Goal: Transaction & Acquisition: Purchase product/service

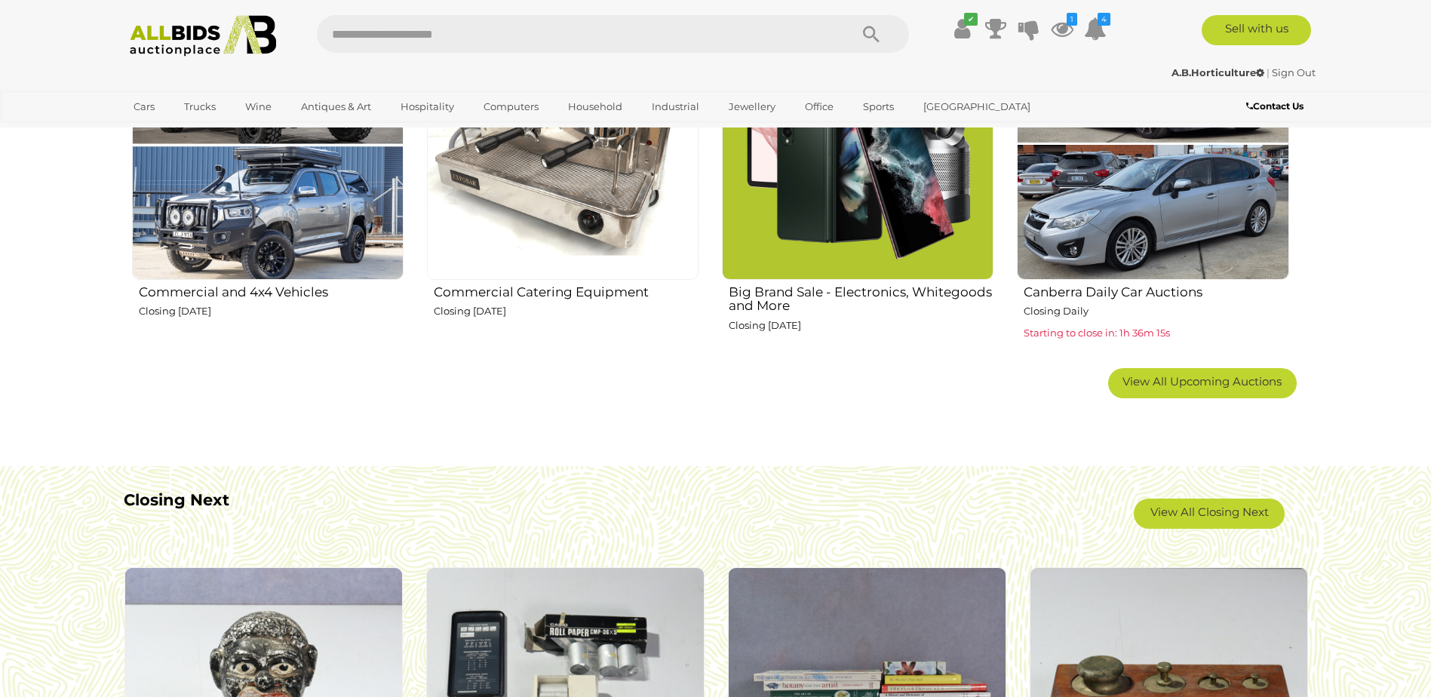
scroll to position [830, 0]
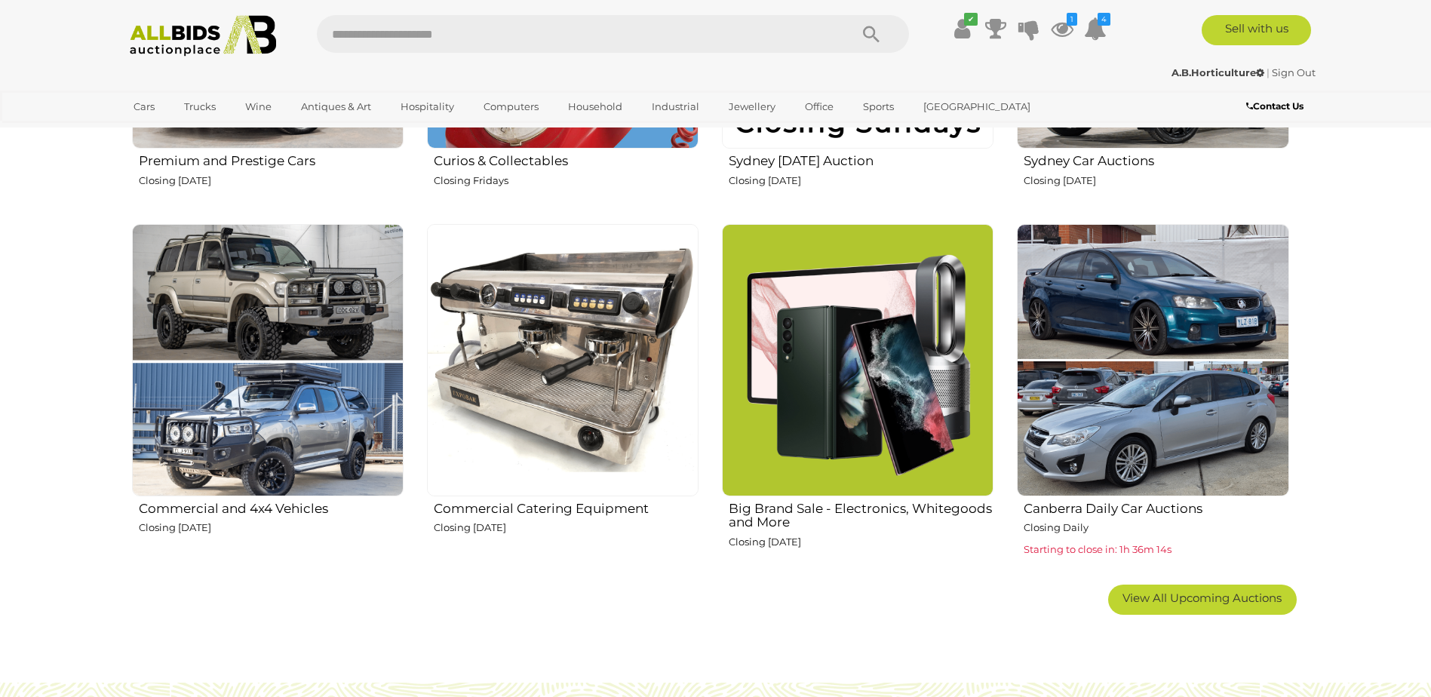
click at [315, 333] on img at bounding box center [268, 360] width 272 height 272
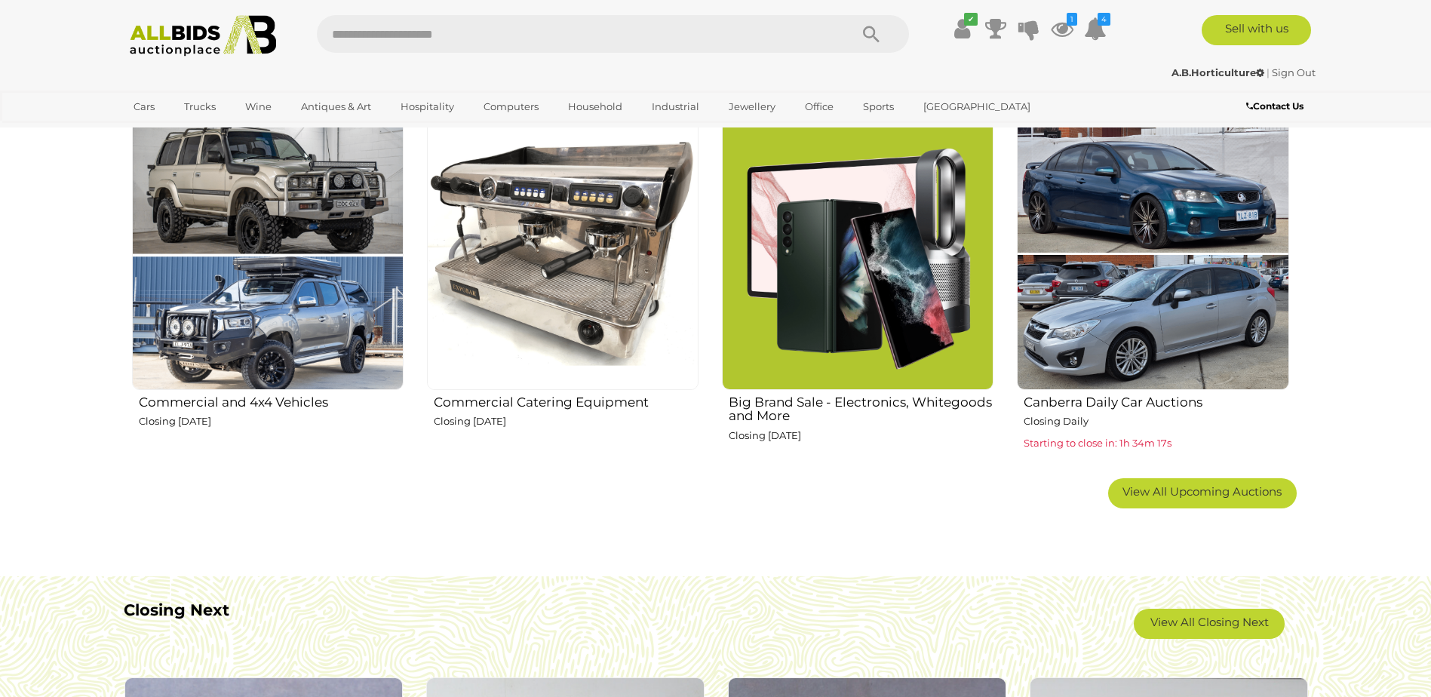
scroll to position [1207, 0]
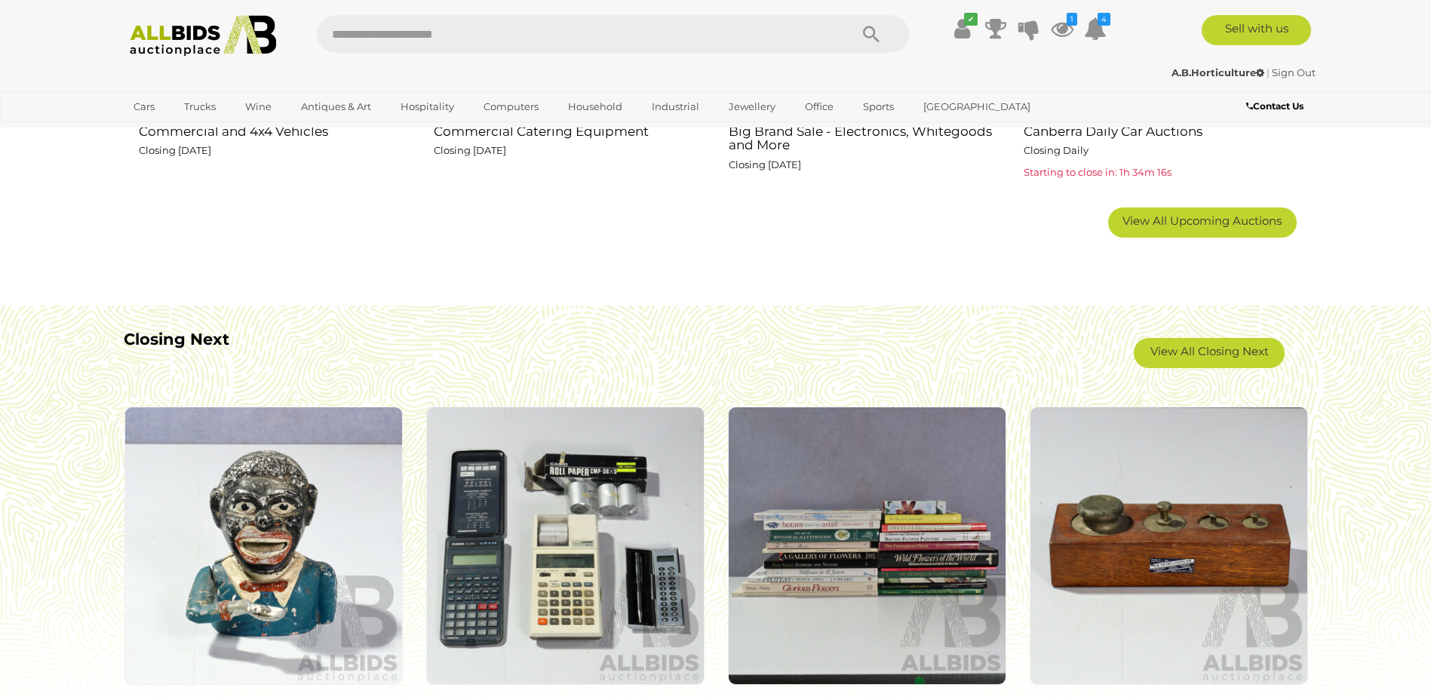
click at [1233, 215] on span "View All Upcoming Auctions" at bounding box center [1202, 221] width 159 height 14
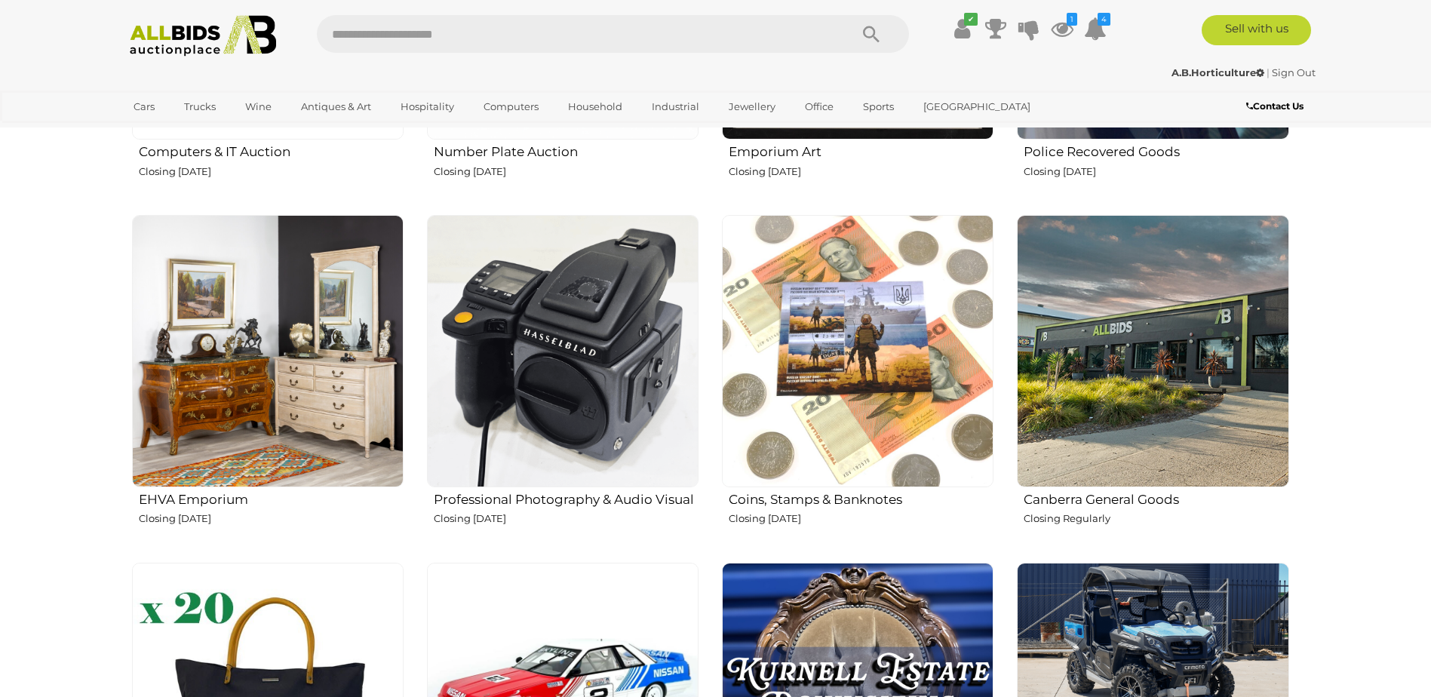
scroll to position [2188, 0]
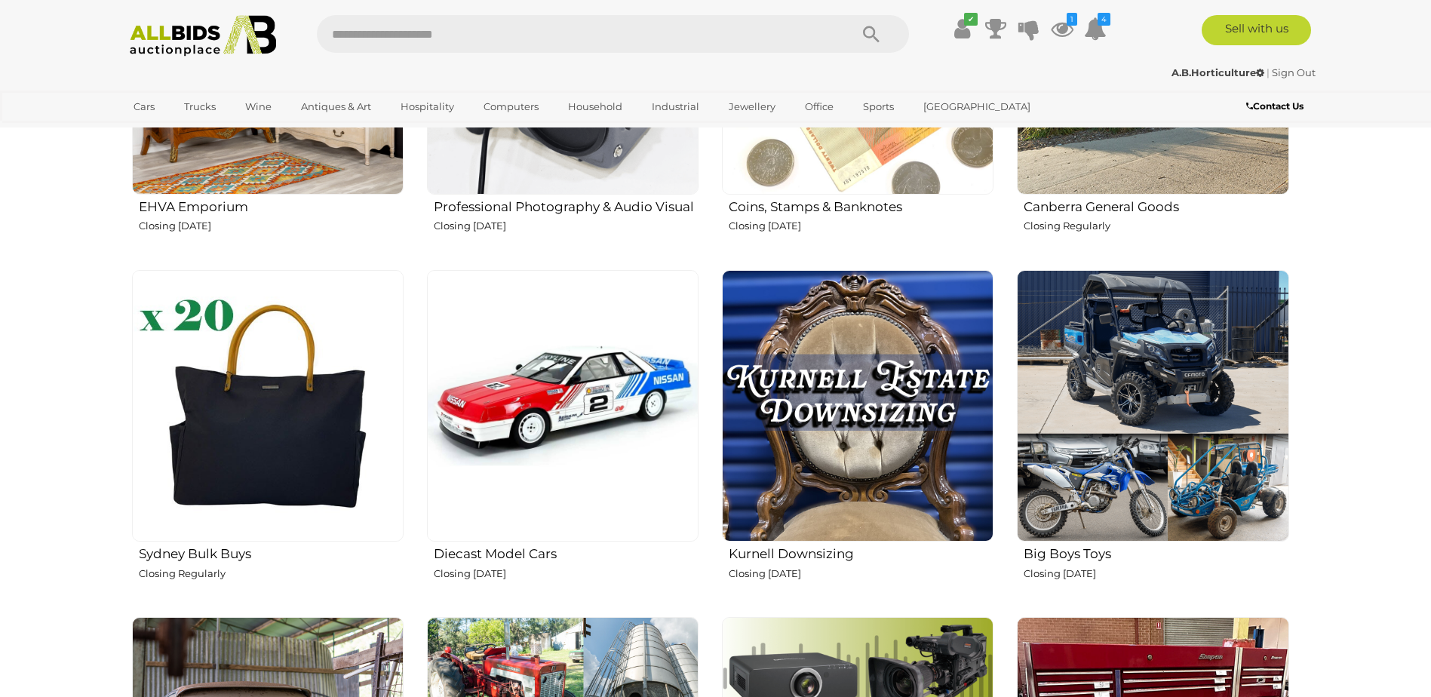
click at [1166, 286] on img at bounding box center [1153, 406] width 272 height 272
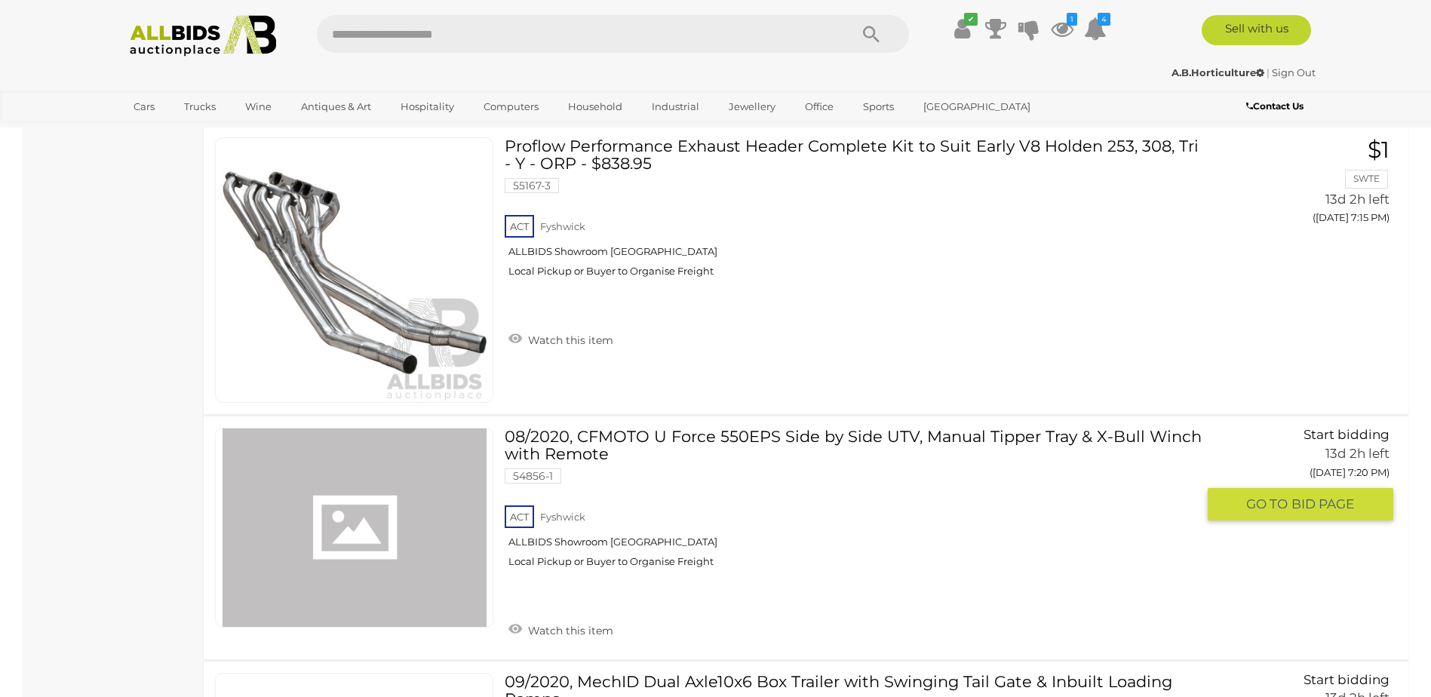
scroll to position [1207, 0]
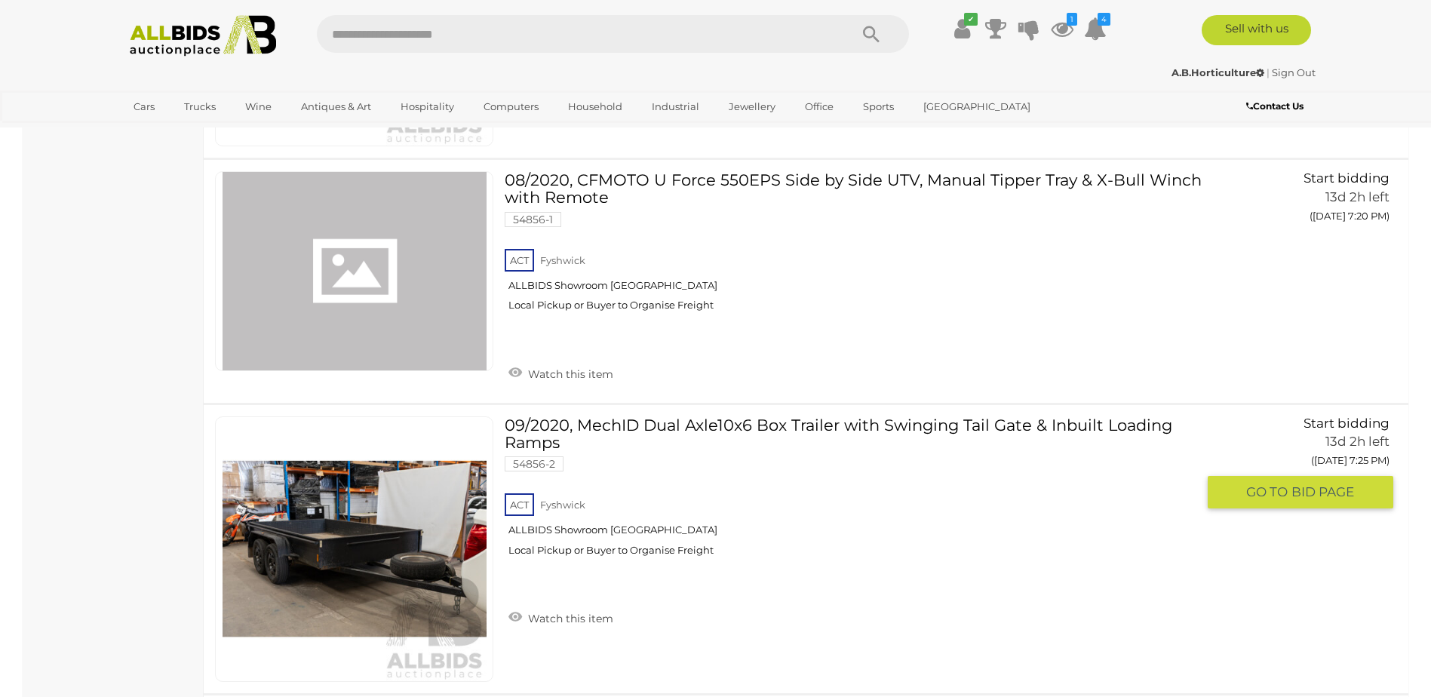
click at [667, 425] on link "09/2020, MechID Dual Axle10x6 Box Trailer with Swinging Tail Gate & Inbuilt Loa…" at bounding box center [856, 492] width 681 height 152
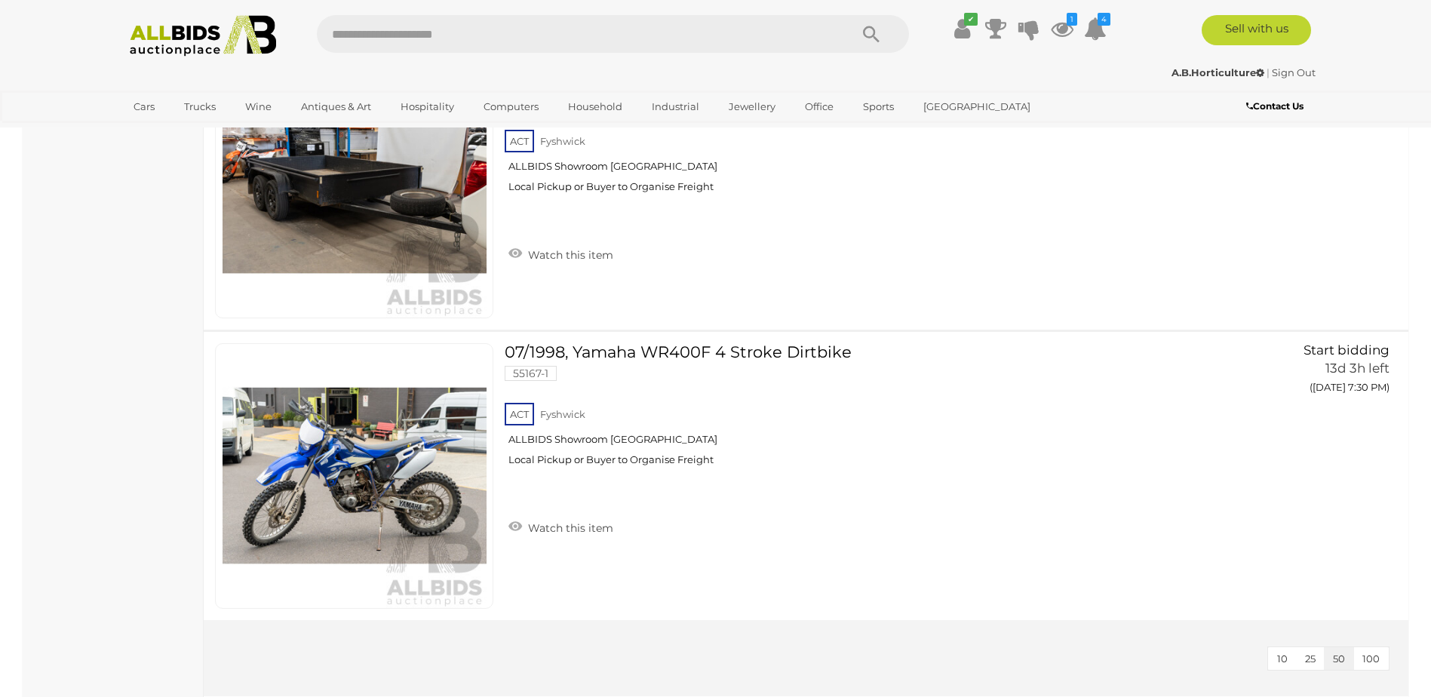
scroll to position [1718, 0]
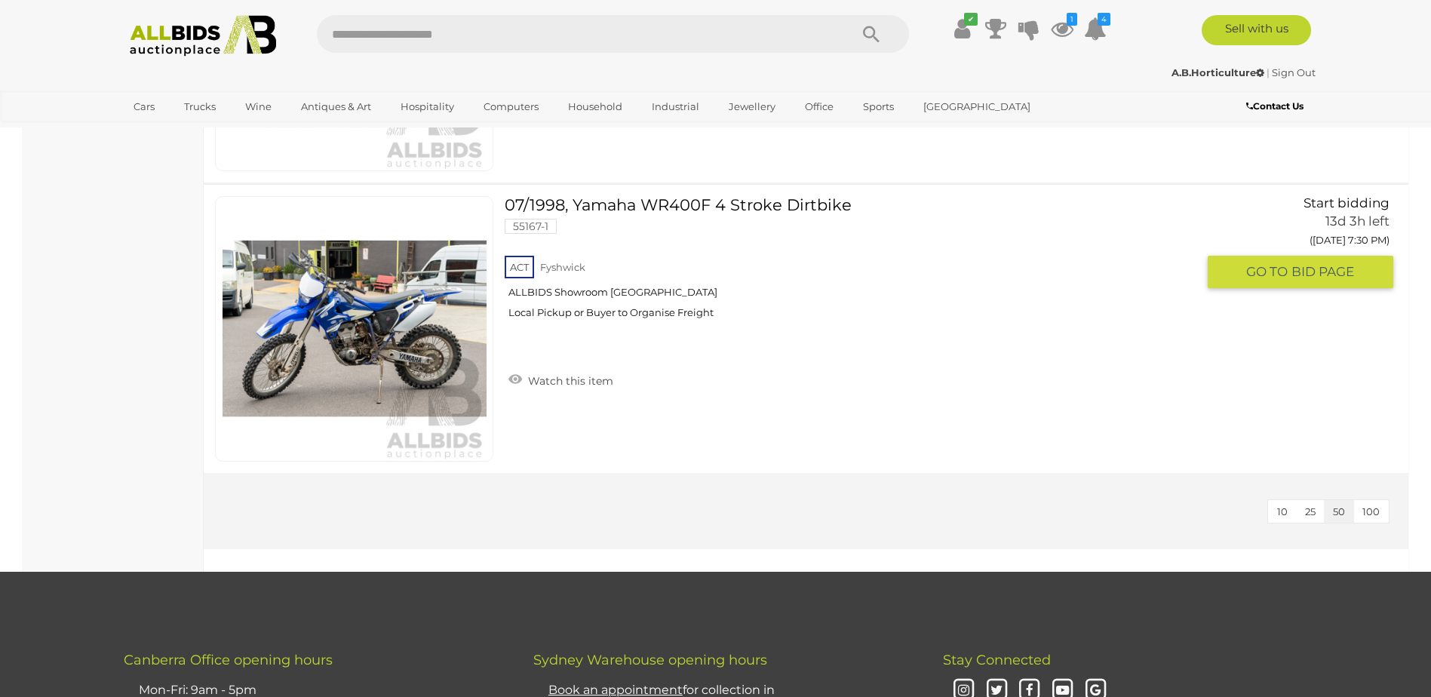
drag, startPoint x: 583, startPoint y: 287, endPoint x: 553, endPoint y: 250, distance: 47.7
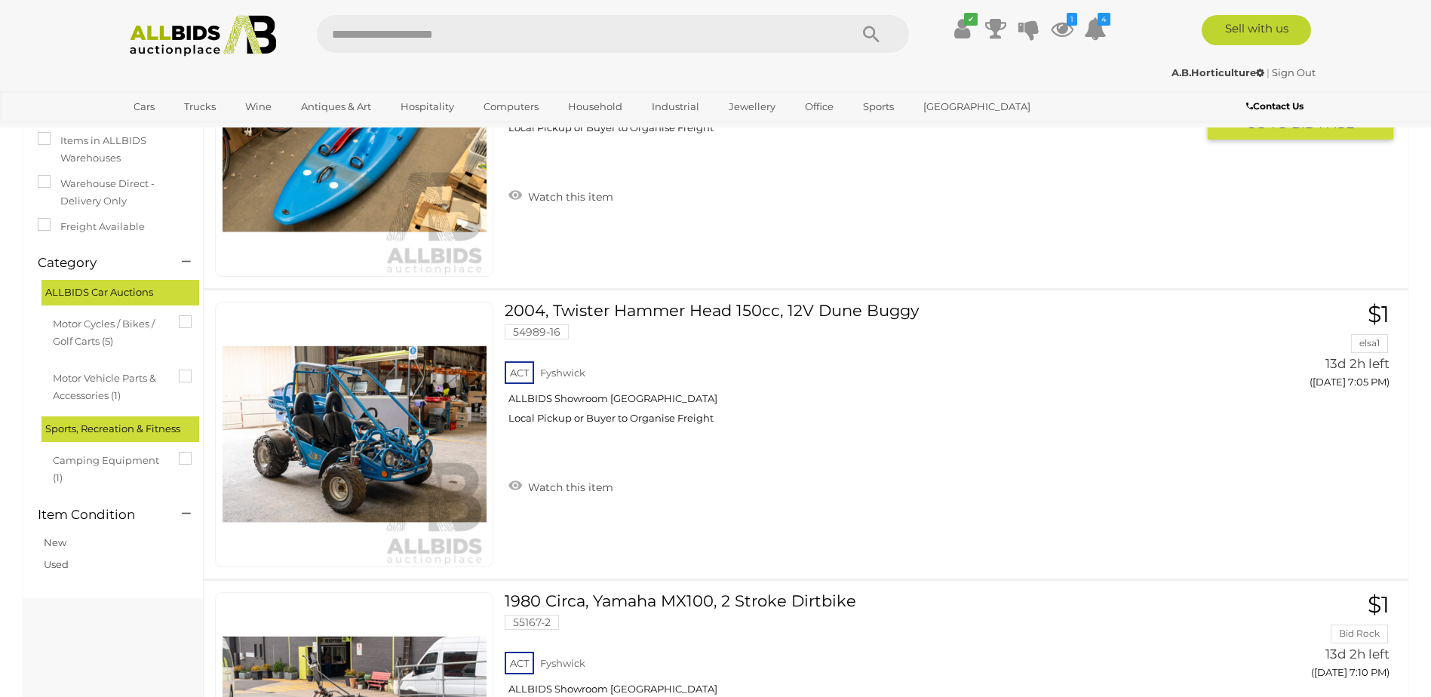
scroll to position [453, 0]
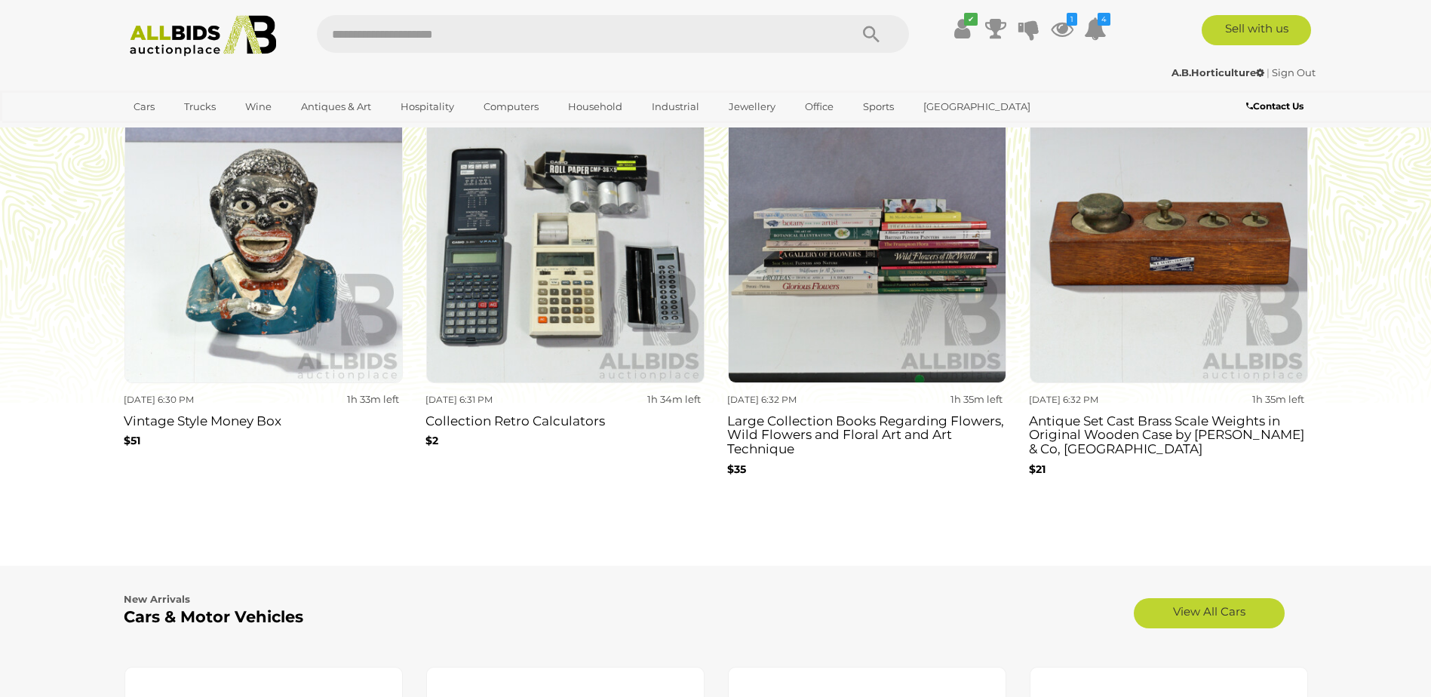
scroll to position [1207, 0]
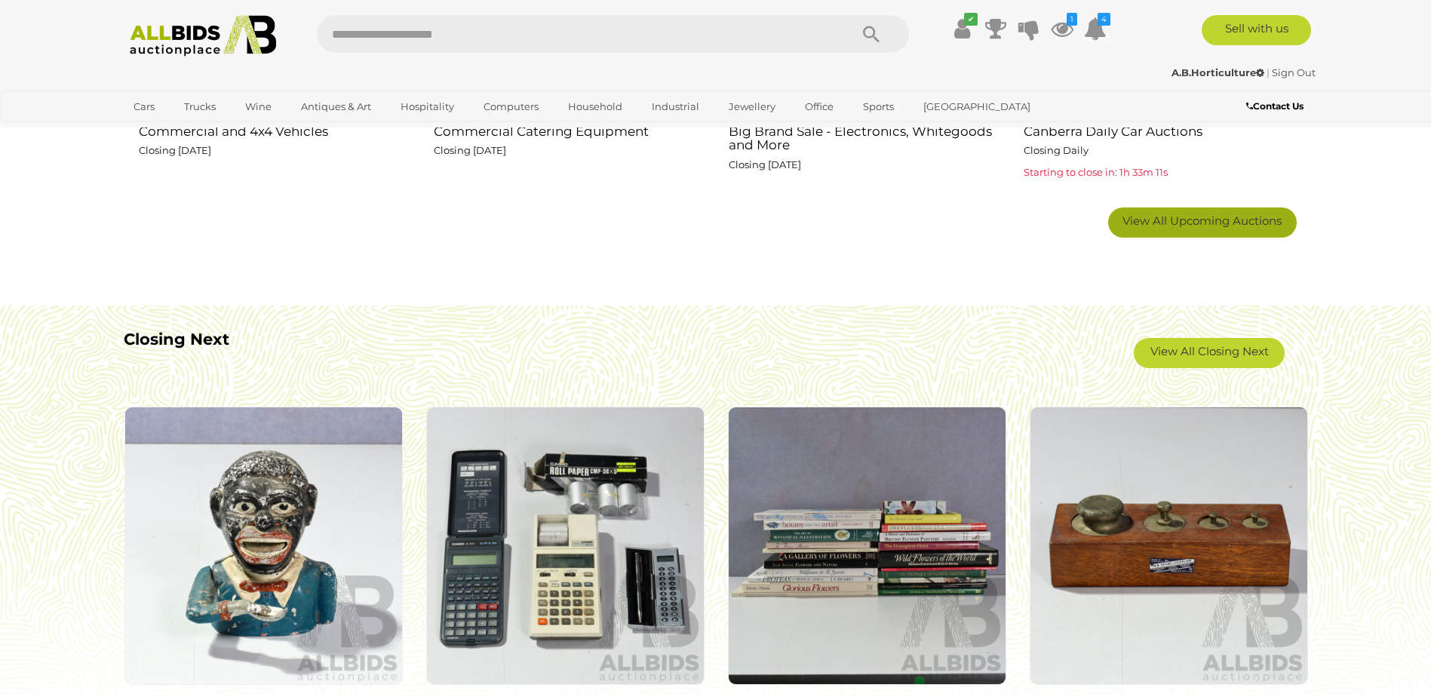
click at [1252, 213] on link "View All Upcoming Auctions" at bounding box center [1202, 222] width 189 height 30
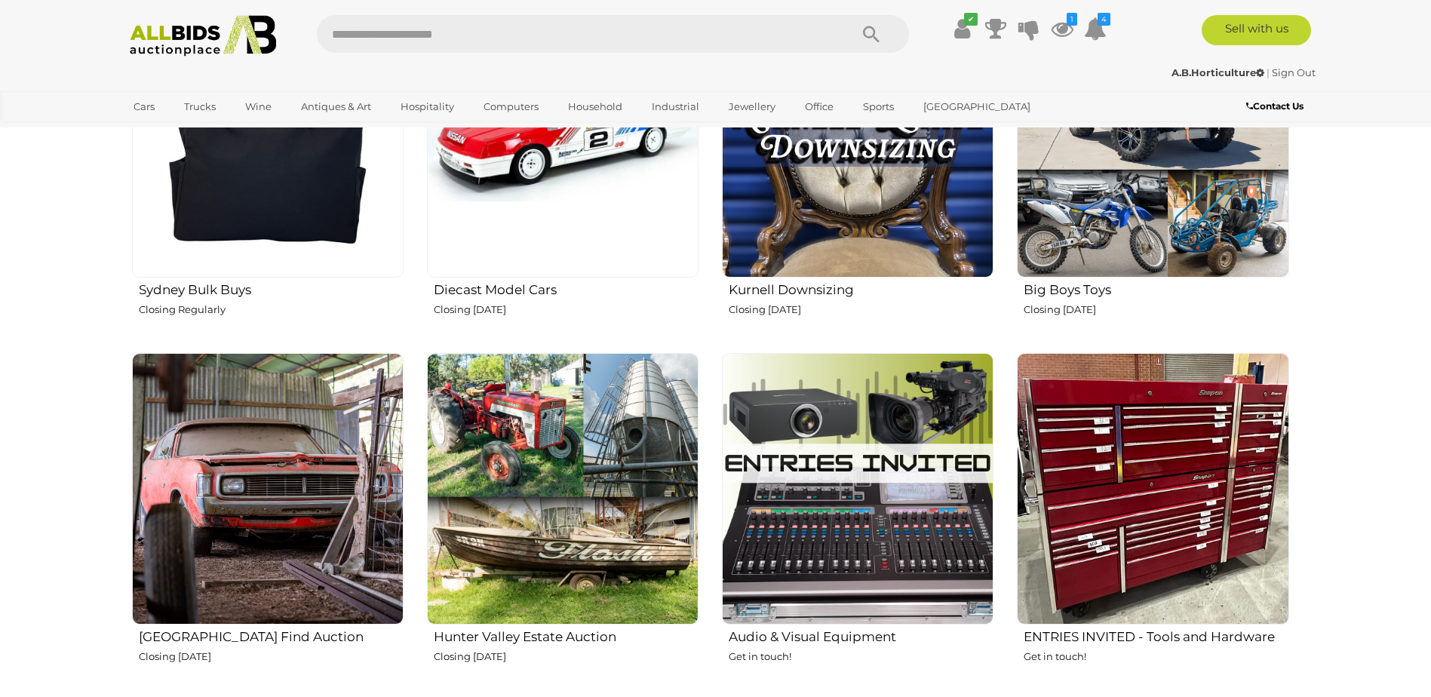
scroll to position [2716, 0]
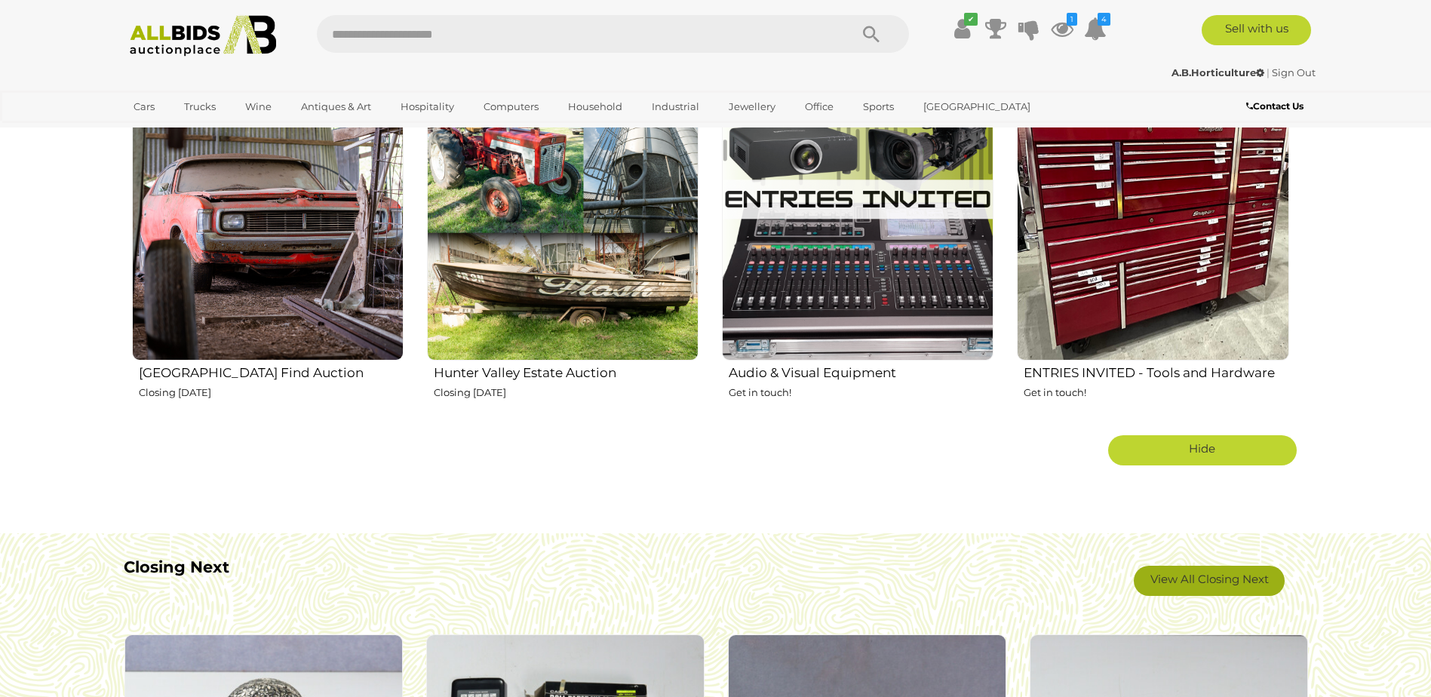
click at [1200, 567] on link "View All Closing Next" at bounding box center [1209, 581] width 151 height 30
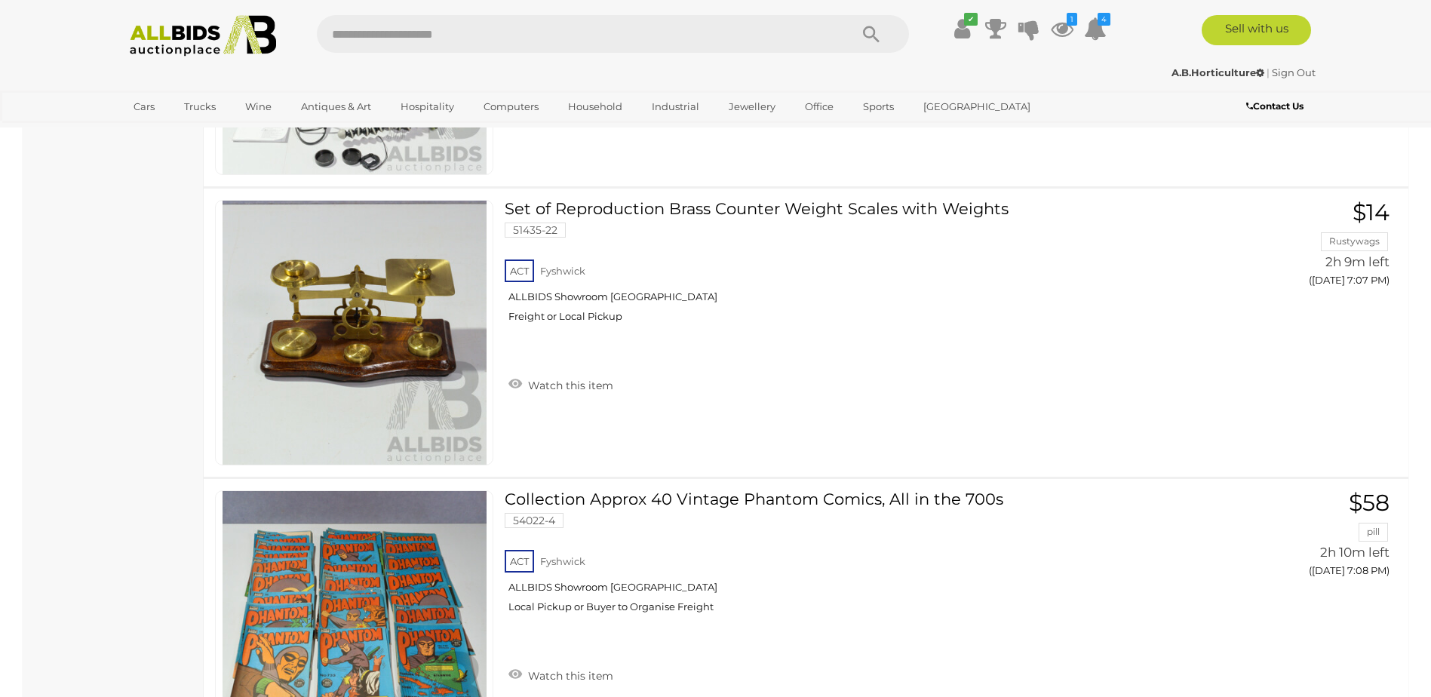
scroll to position [13958, 0]
